Goal: Task Accomplishment & Management: Manage account settings

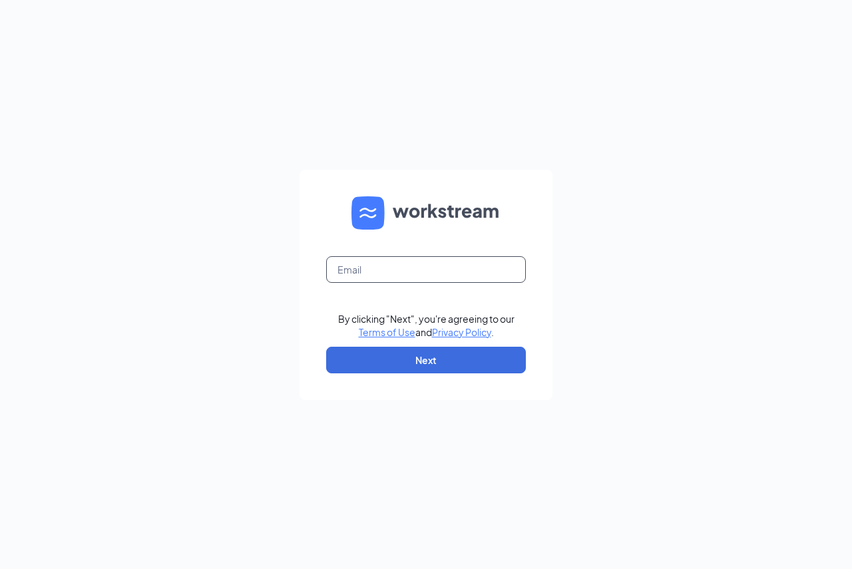
click at [442, 272] on input "text" at bounding box center [426, 269] width 200 height 27
type input "jacquelinec@acehardwaredc.com"
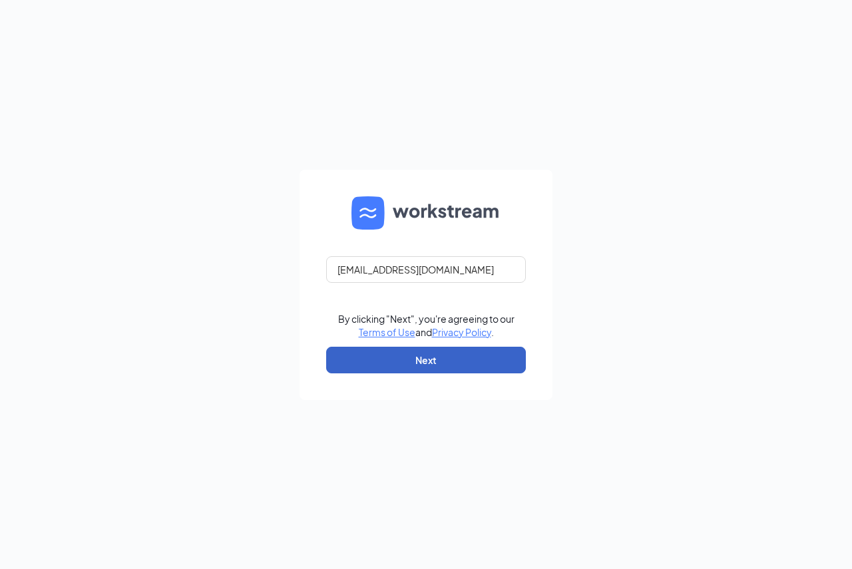
click at [456, 360] on button "Next" at bounding box center [426, 360] width 200 height 27
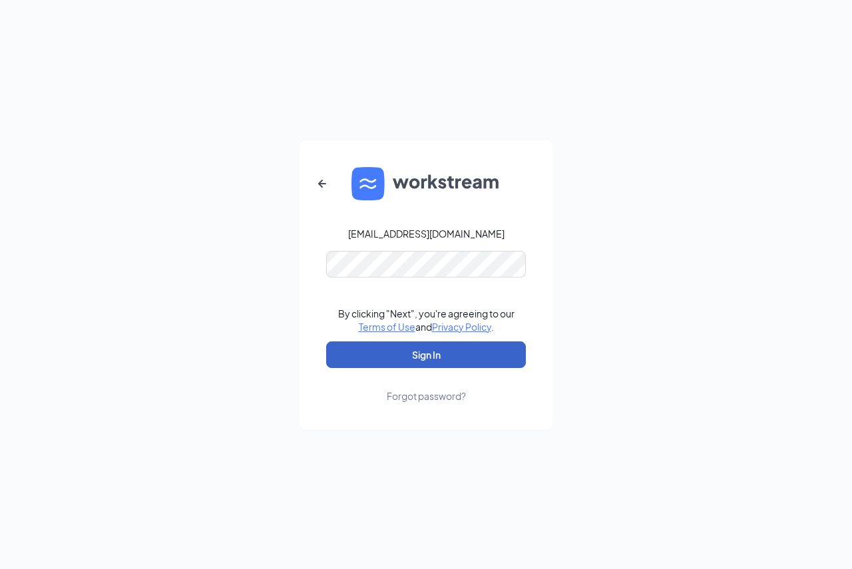
click at [435, 359] on button "Sign In" at bounding box center [426, 355] width 200 height 27
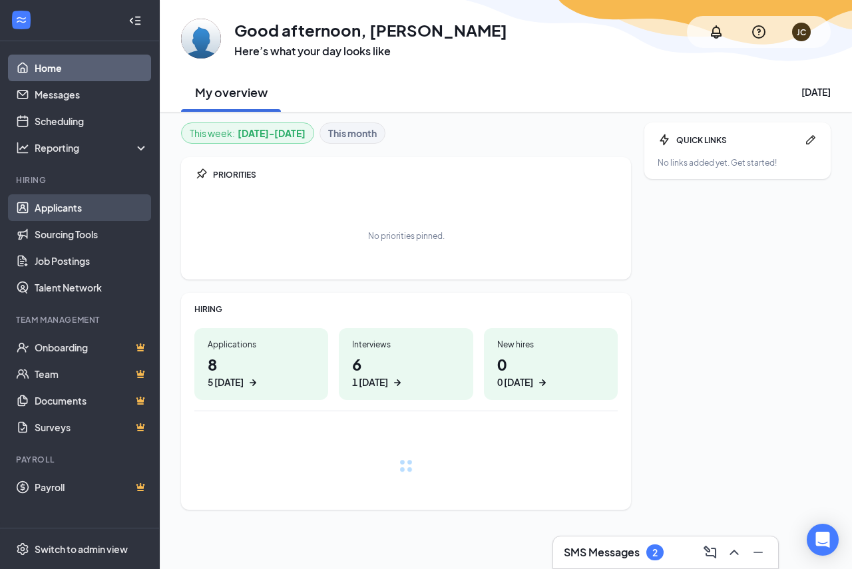
click at [89, 218] on link "Applicants" at bounding box center [92, 207] width 114 height 27
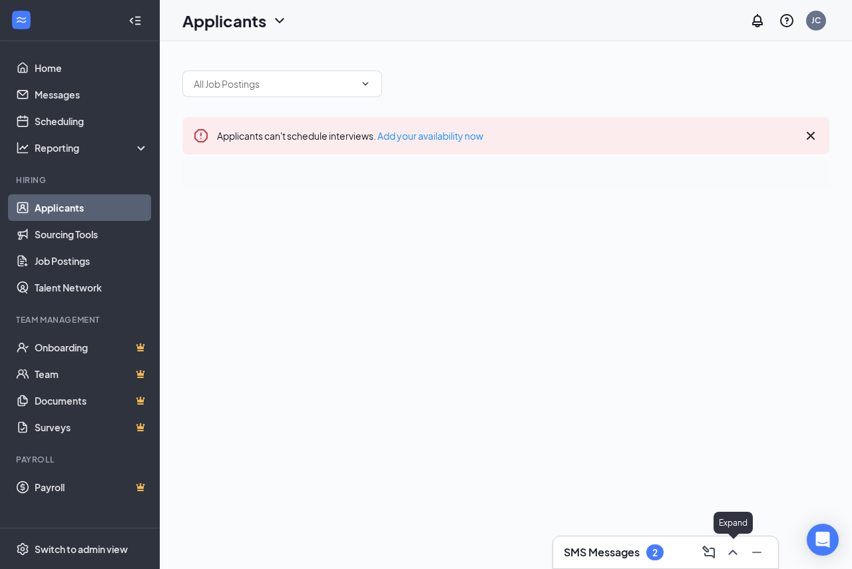
click at [730, 550] on icon "ChevronUp" at bounding box center [733, 553] width 16 height 16
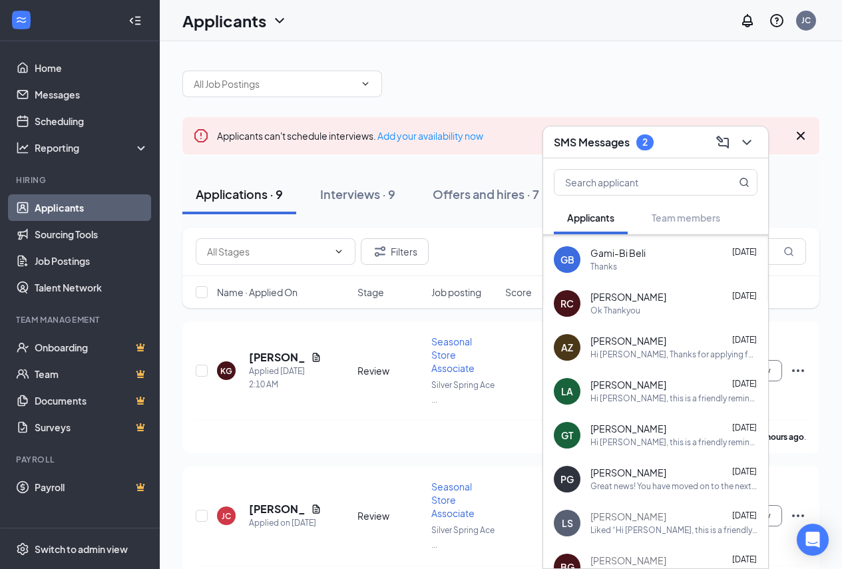
scroll to position [372, 0]
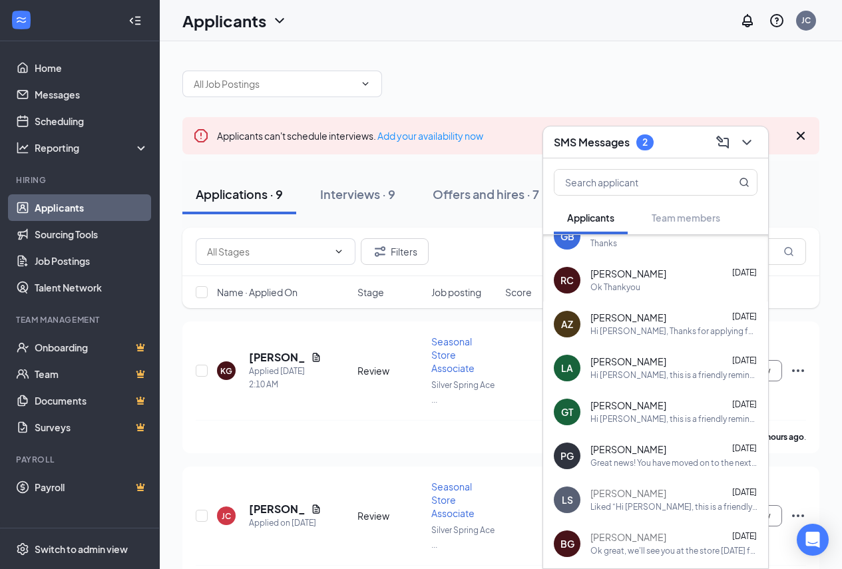
click at [649, 411] on span "[PERSON_NAME]" at bounding box center [629, 406] width 76 height 13
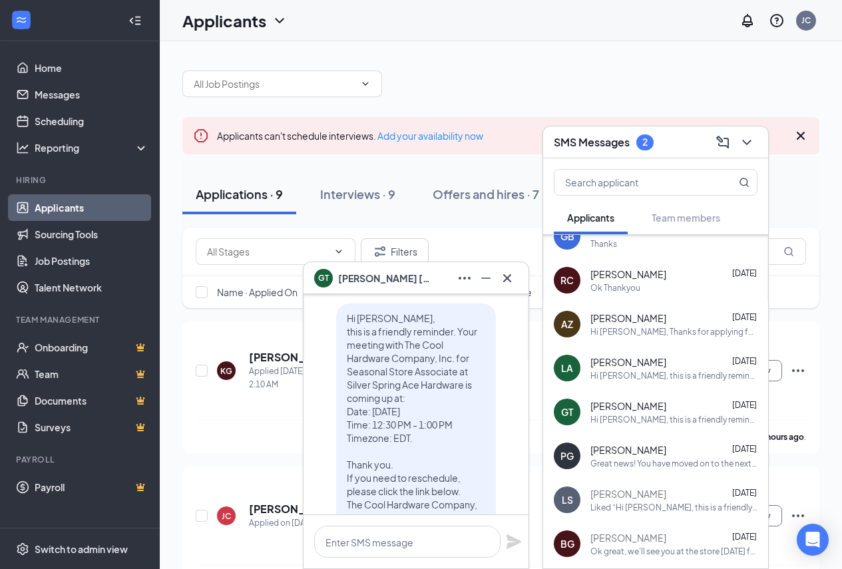
scroll to position [0, 0]
